Goal: Task Accomplishment & Management: Use online tool/utility

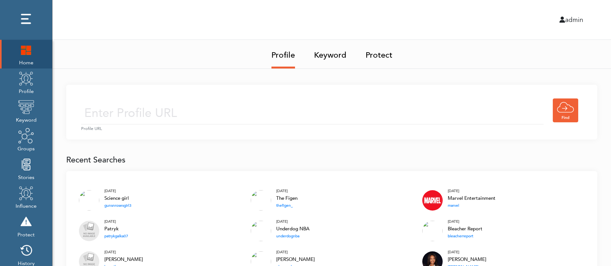
scroll to position [89, 0]
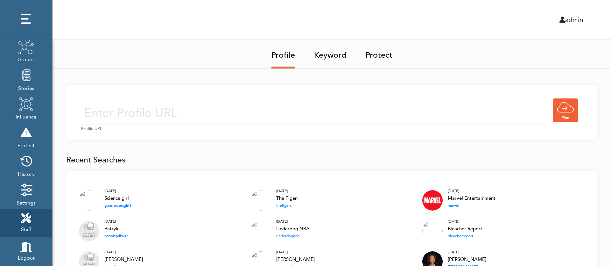
click at [34, 222] on link "Staff" at bounding box center [26, 222] width 52 height 29
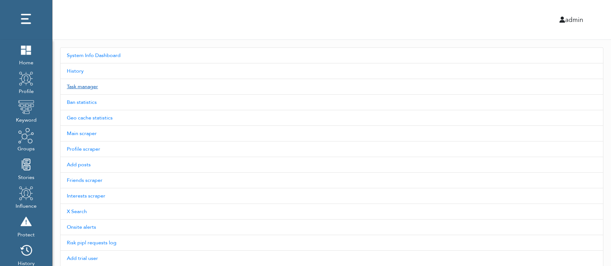
click at [101, 92] on link "Task manager" at bounding box center [331, 87] width 543 height 16
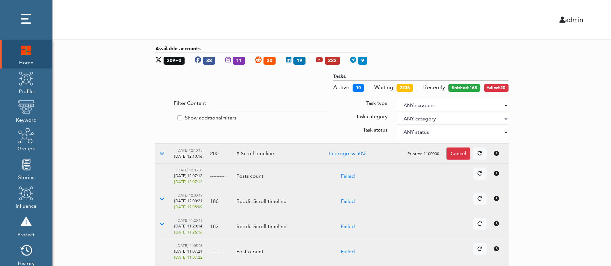
click at [267, 102] on input "text" at bounding box center [271, 105] width 111 height 12
type input "publish"
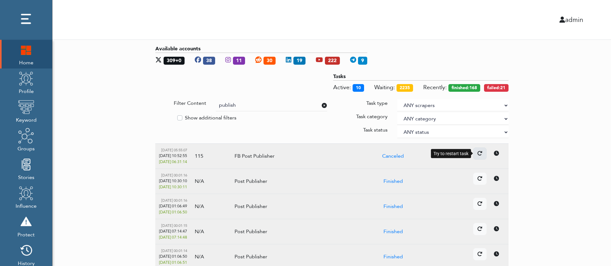
click at [478, 156] on div at bounding box center [479, 153] width 13 height 12
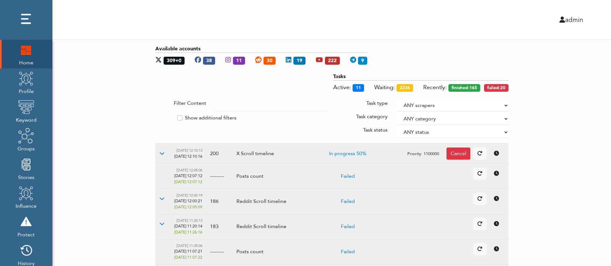
click at [244, 104] on input "text" at bounding box center [271, 105] width 111 height 12
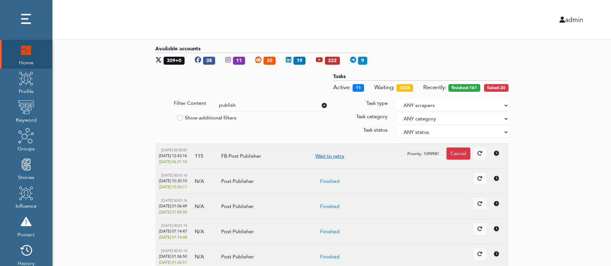
type input "publish"
click at [449, 153] on div "Cancel" at bounding box center [459, 153] width 24 height 12
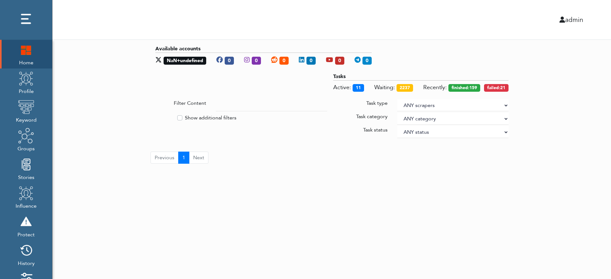
click at [302, 106] on input "text" at bounding box center [271, 105] width 111 height 12
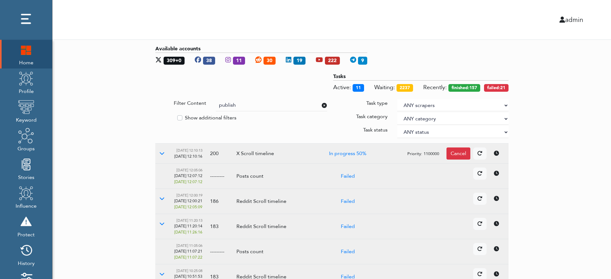
type input "publish"
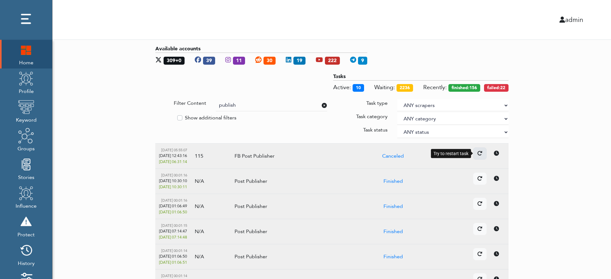
click at [482, 155] on icon at bounding box center [479, 153] width 5 height 5
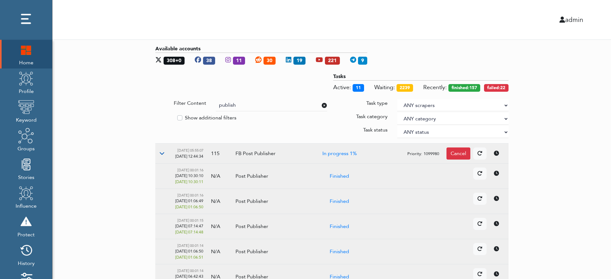
click at [158, 151] on button at bounding box center [161, 153] width 13 height 12
